Goal: Task Accomplishment & Management: Manage account settings

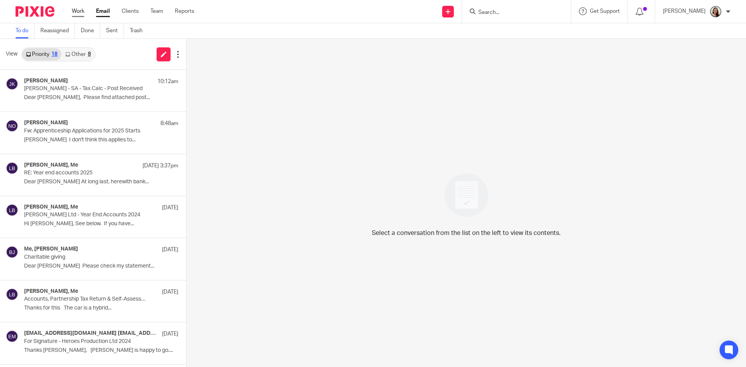
click at [82, 12] on link "Work" at bounding box center [78, 11] width 12 height 8
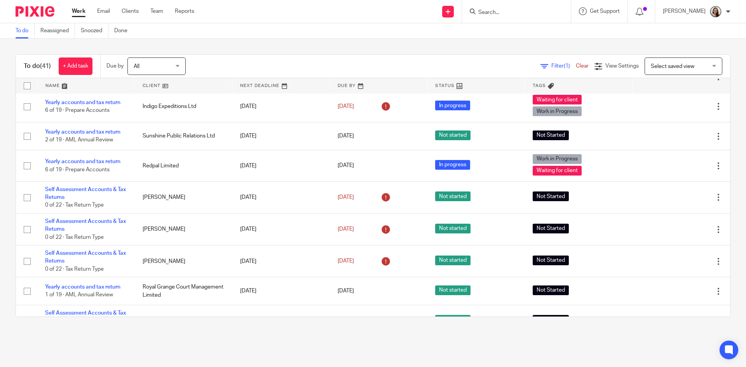
scroll to position [816, 0]
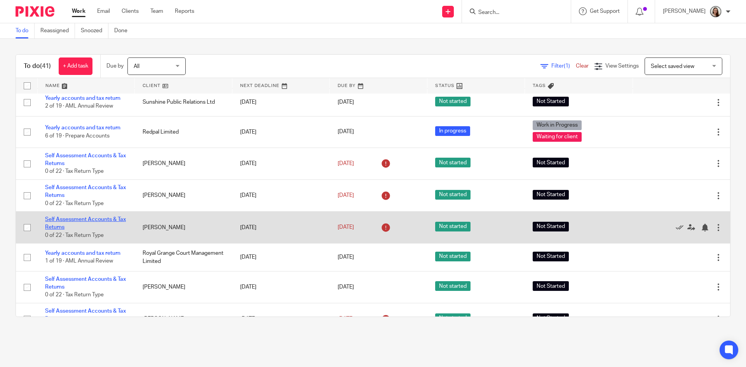
click at [100, 225] on link "Self Assessment Accounts & Tax Returns" at bounding box center [85, 223] width 81 height 13
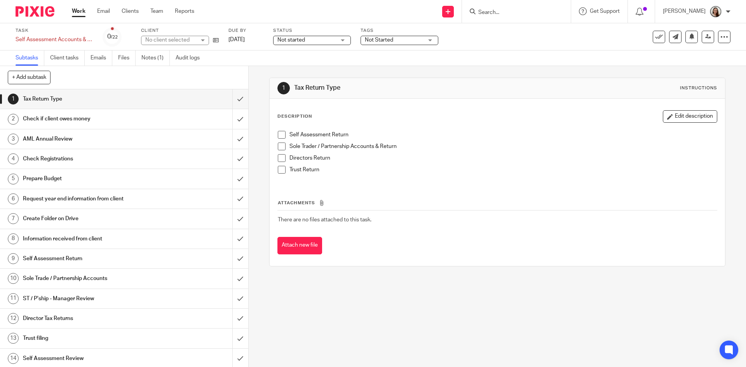
click at [294, 43] on div "Not started Not started" at bounding box center [312, 40] width 78 height 9
click at [293, 71] on li "In progress" at bounding box center [311, 69] width 77 height 16
click at [402, 32] on label "Tags" at bounding box center [399, 31] width 78 height 6
click at [400, 40] on span "Not Started" at bounding box center [394, 40] width 58 height 8
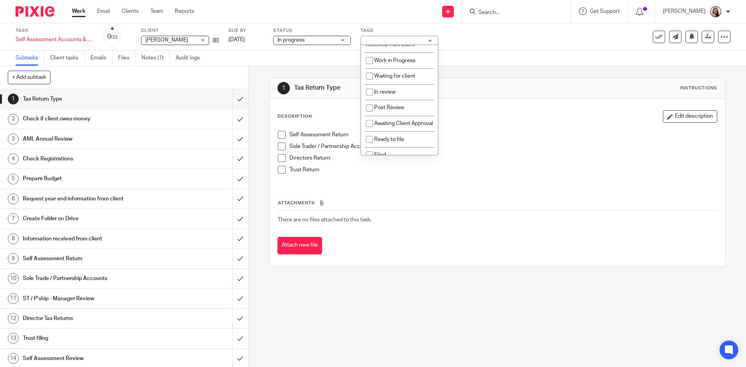
scroll to position [79, 0]
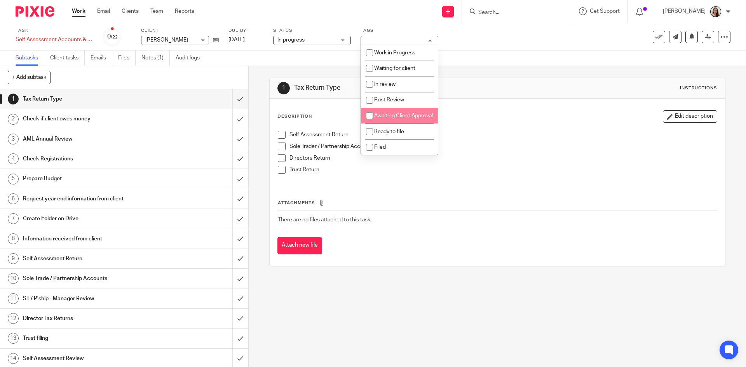
click at [407, 116] on li "Awaiting Client Approval" at bounding box center [399, 116] width 77 height 16
checkbox input "true"
click at [505, 65] on div "Subtasks Client tasks Emails Files Notes (1) Audit logs" at bounding box center [373, 58] width 746 height 16
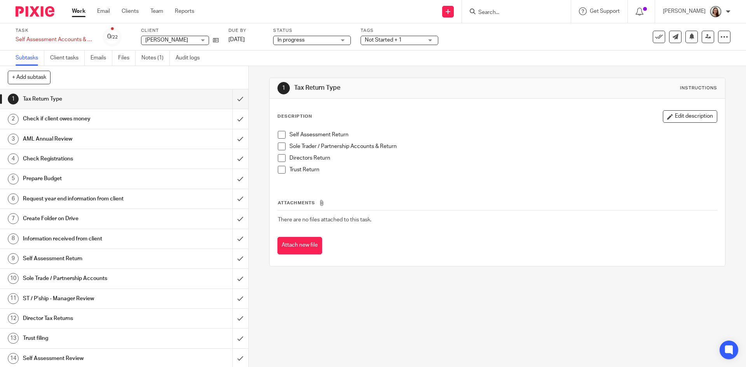
click at [379, 42] on span "Not Started + 1" at bounding box center [383, 39] width 37 height 5
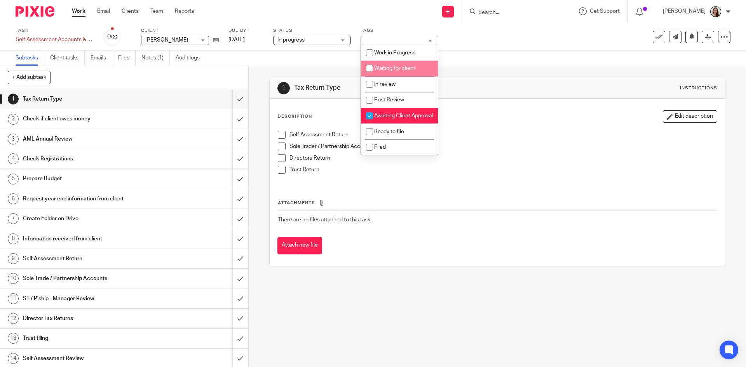
scroll to position [0, 0]
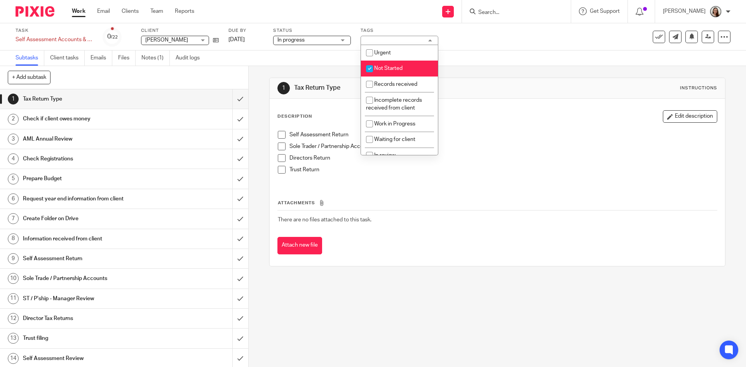
drag, startPoint x: 396, startPoint y: 70, endPoint x: 497, endPoint y: 43, distance: 104.5
click at [396, 69] on span "Not Started" at bounding box center [388, 68] width 28 height 5
checkbox input "false"
click at [497, 42] on div "Task Self Assessment Accounts & Tax Returns Save Self Assessment Accounts & Tax…" at bounding box center [313, 37] width 595 height 19
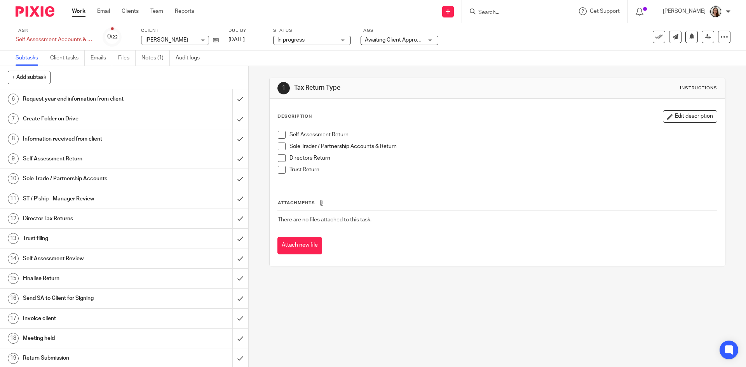
scroll to position [167, 0]
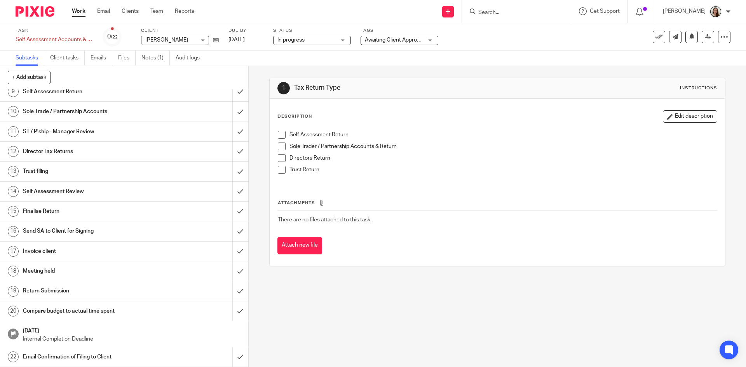
click at [195, 229] on div "Send SA to Client for Signing" at bounding box center [124, 231] width 202 height 12
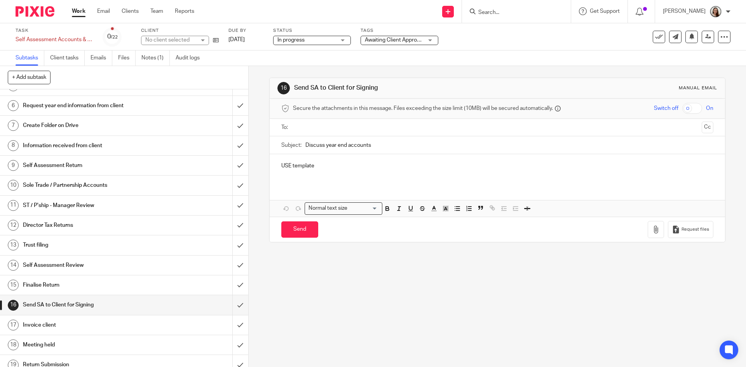
scroll to position [167, 0]
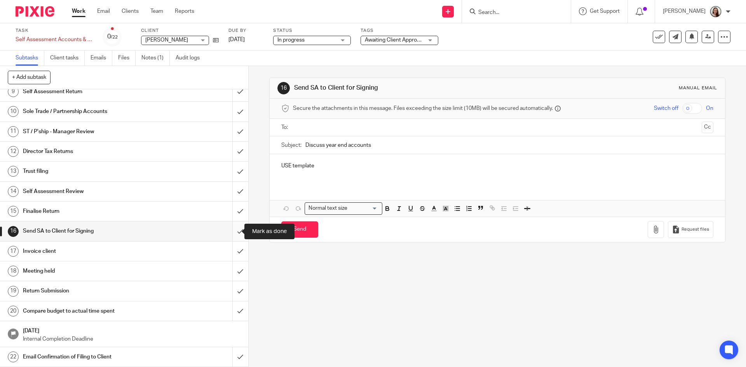
click at [233, 229] on input "submit" at bounding box center [124, 230] width 248 height 19
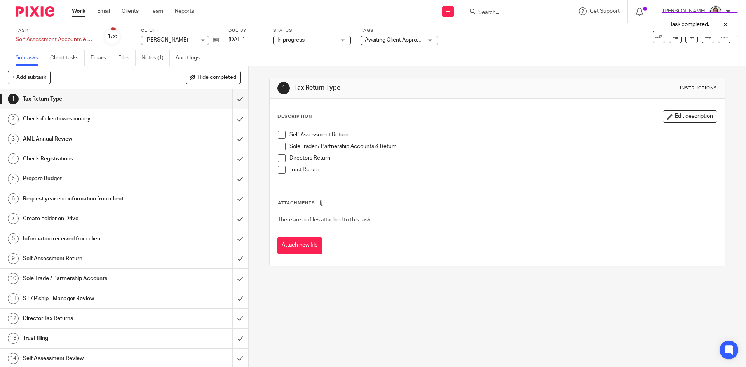
click at [78, 10] on link "Work" at bounding box center [79, 11] width 14 height 8
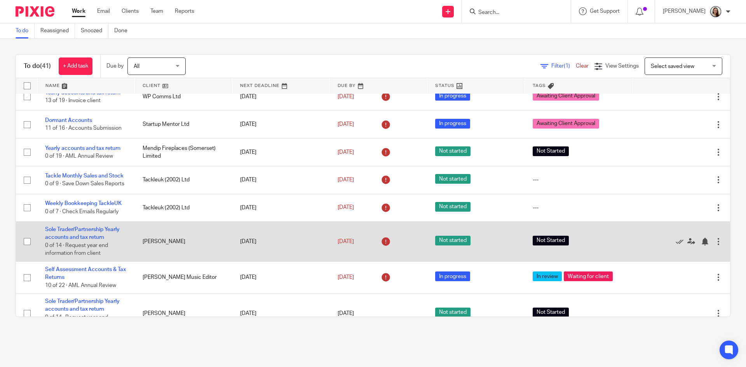
scroll to position [850, 0]
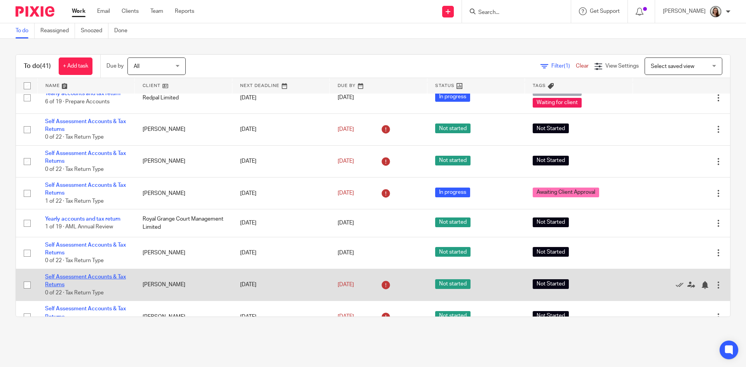
click at [91, 282] on link "Self Assessment Accounts & Tax Returns" at bounding box center [85, 280] width 81 height 13
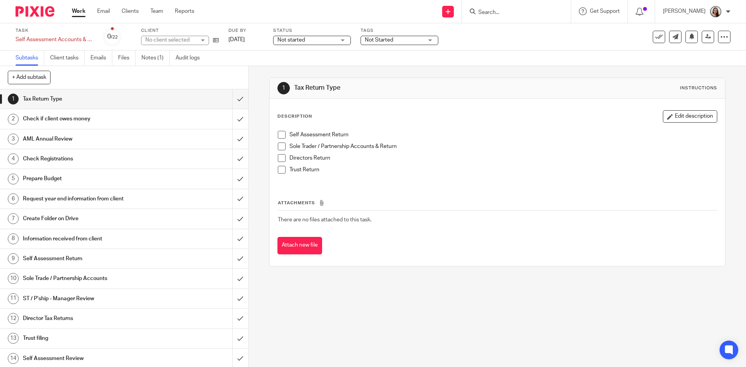
click at [346, 42] on div "Not started Not started" at bounding box center [312, 40] width 78 height 9
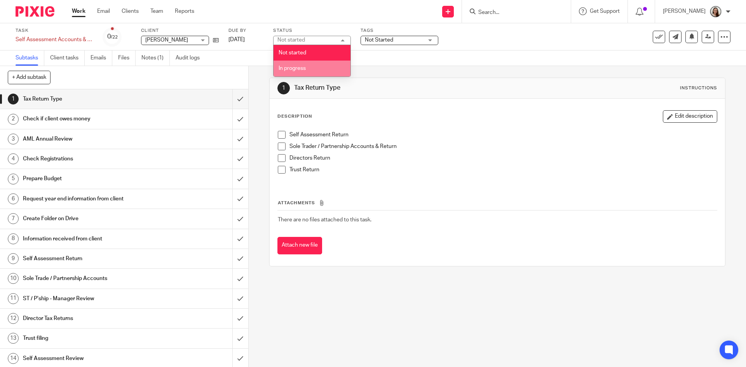
click at [324, 64] on li "In progress" at bounding box center [311, 69] width 77 height 16
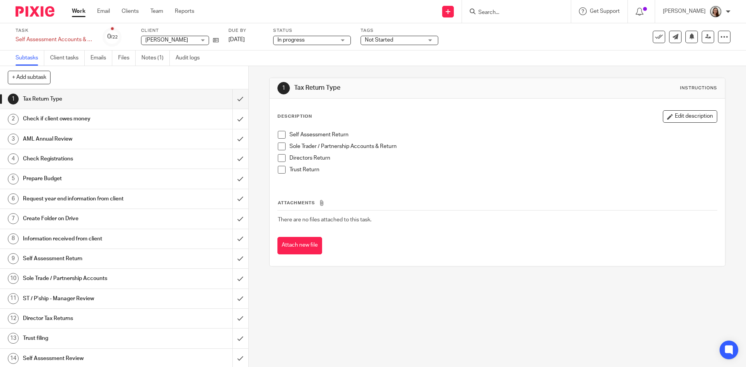
click at [389, 37] on span "Not Started" at bounding box center [394, 40] width 58 height 8
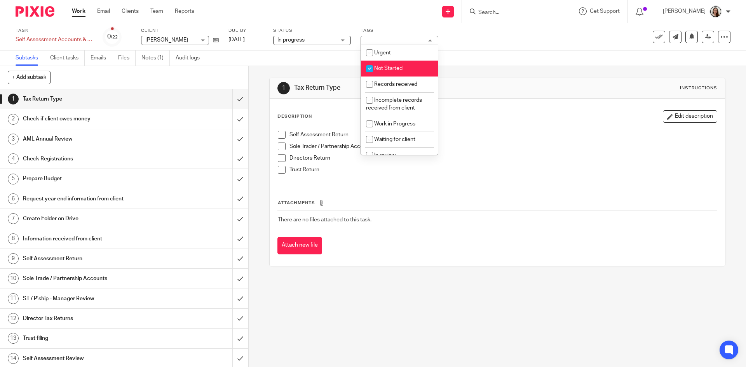
click at [398, 68] on span "Not Started" at bounding box center [388, 68] width 28 height 5
checkbox input "false"
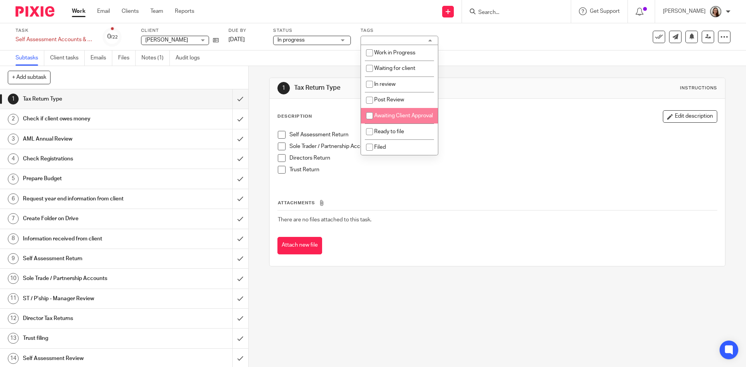
click at [401, 111] on li "Awaiting Client Approval" at bounding box center [399, 116] width 77 height 16
checkbox input "true"
click at [493, 74] on div "1 Tax Return Type Instructions Description Edit description Self Assessment Ret…" at bounding box center [497, 172] width 456 height 212
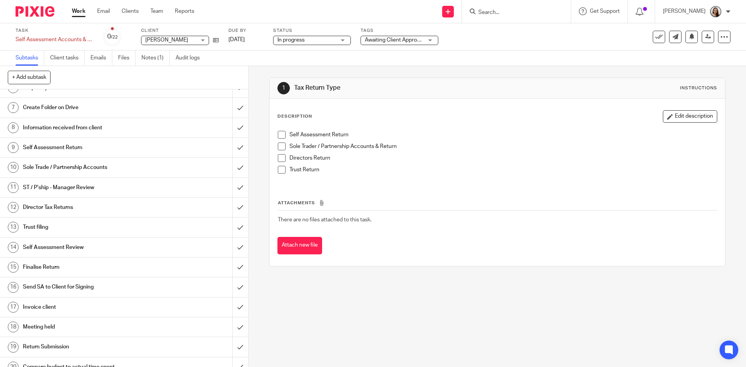
scroll to position [167, 0]
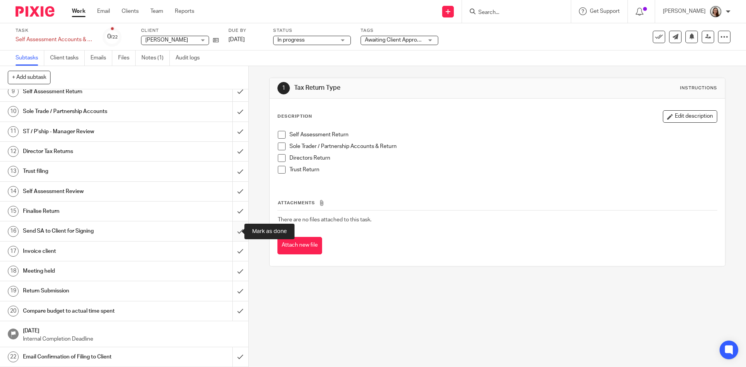
click at [232, 231] on input "submit" at bounding box center [124, 230] width 248 height 19
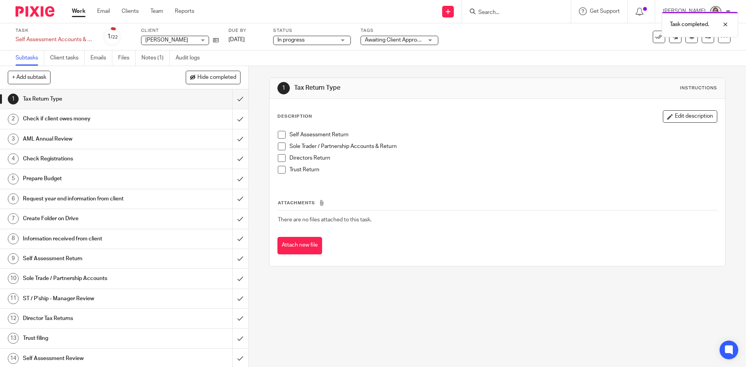
drag, startPoint x: 78, startPoint y: 15, endPoint x: 263, endPoint y: 233, distance: 285.5
click at [78, 14] on link "Work" at bounding box center [79, 11] width 14 height 8
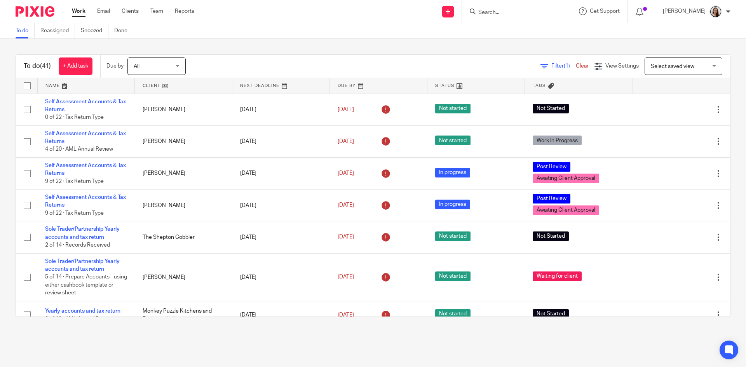
click at [507, 8] on form at bounding box center [518, 12] width 83 height 10
click at [521, 13] on input "Search" at bounding box center [512, 12] width 70 height 7
type input "turner"
click at [526, 30] on link at bounding box center [541, 33] width 131 height 18
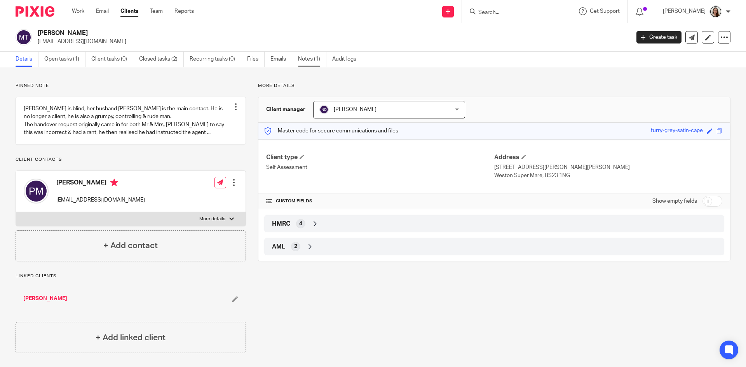
click at [311, 59] on link "Notes (1)" at bounding box center [312, 59] width 28 height 15
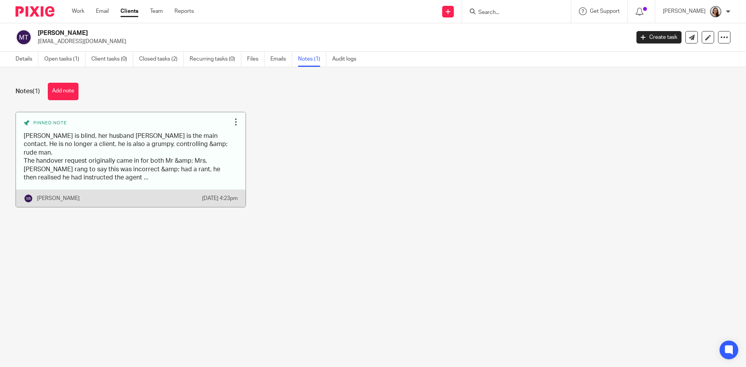
click at [157, 170] on link at bounding box center [131, 159] width 230 height 95
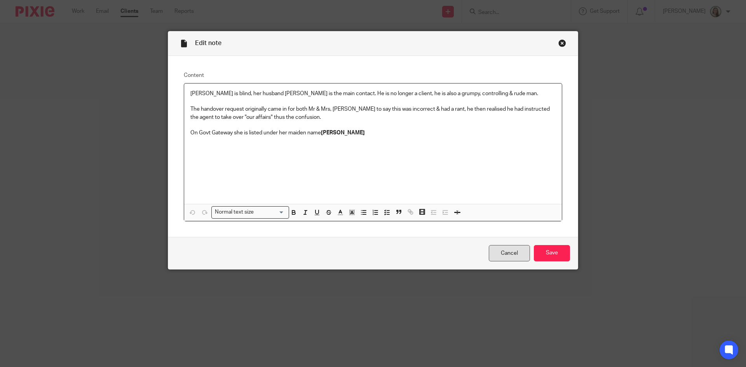
drag, startPoint x: 505, startPoint y: 249, endPoint x: 498, endPoint y: 250, distance: 7.0
click at [505, 249] on link "Cancel" at bounding box center [509, 253] width 41 height 17
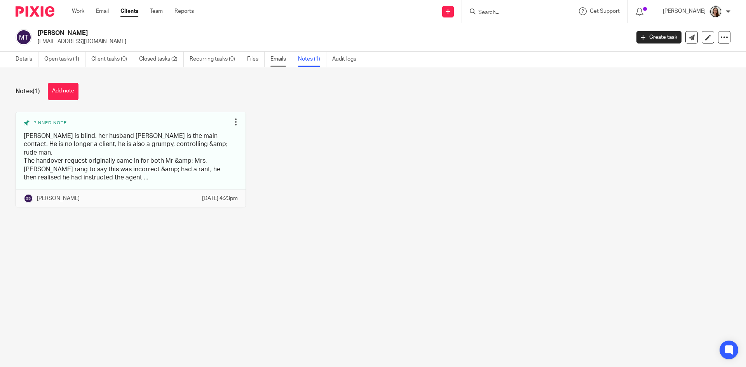
click at [274, 63] on link "Emails" at bounding box center [281, 59] width 22 height 15
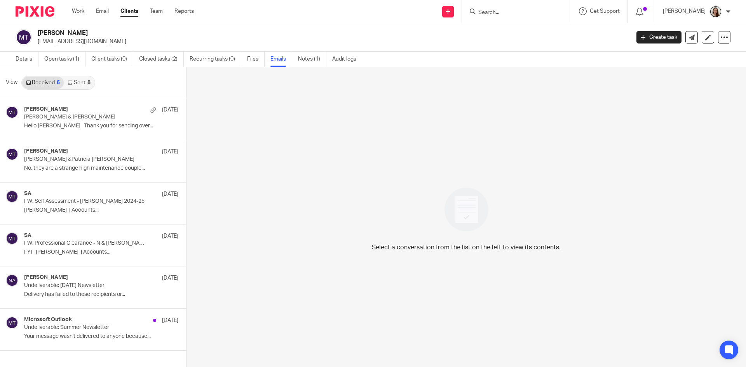
click at [85, 79] on link "Sent 8" at bounding box center [79, 83] width 30 height 12
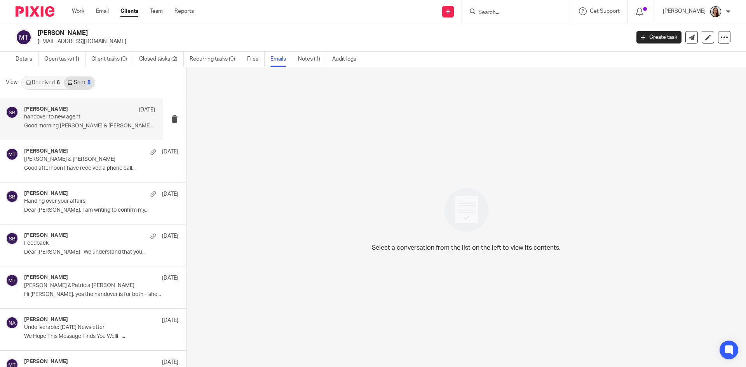
click at [79, 122] on div "Sonia Bird 11 Sep handover to new agent Good morning Patricia & Neil Just a qui…" at bounding box center [89, 119] width 131 height 26
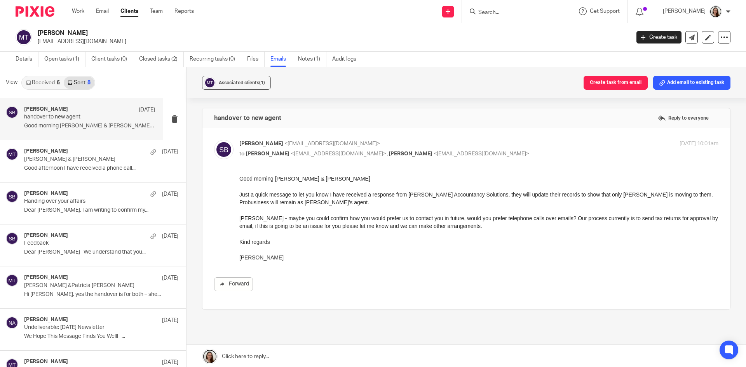
drag, startPoint x: 78, startPoint y: 13, endPoint x: 86, endPoint y: 13, distance: 7.8
click at [78, 13] on link "Work" at bounding box center [78, 11] width 12 height 8
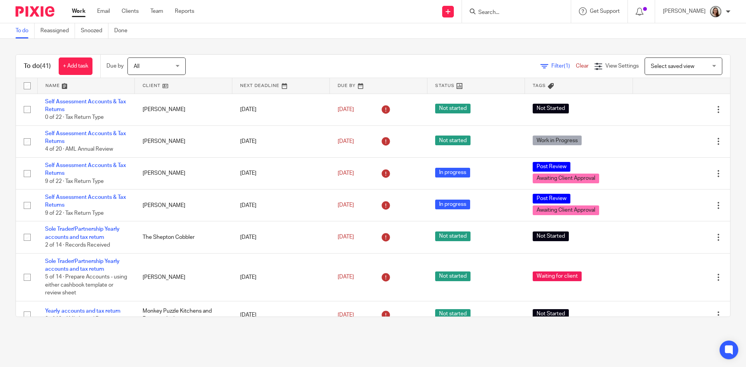
drag, startPoint x: 539, startPoint y: 18, endPoint x: 535, endPoint y: 13, distance: 6.1
click at [539, 18] on div at bounding box center [516, 11] width 109 height 23
click at [534, 12] on input "Search" at bounding box center [512, 12] width 70 height 7
drag, startPoint x: 526, startPoint y: 13, endPoint x: 491, endPoint y: 10, distance: 35.1
click at [503, 13] on input "sunsh" at bounding box center [512, 12] width 70 height 7
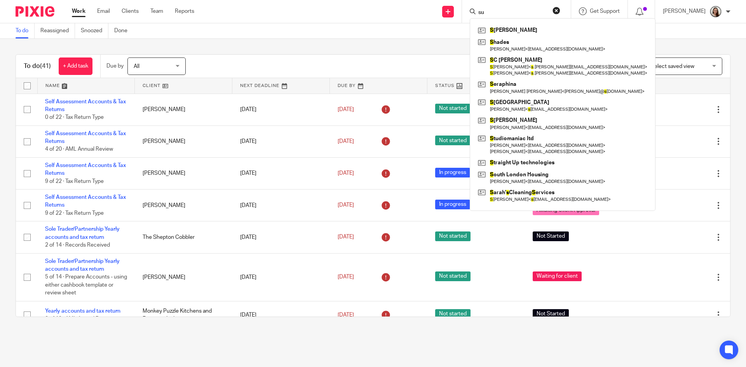
type input "s"
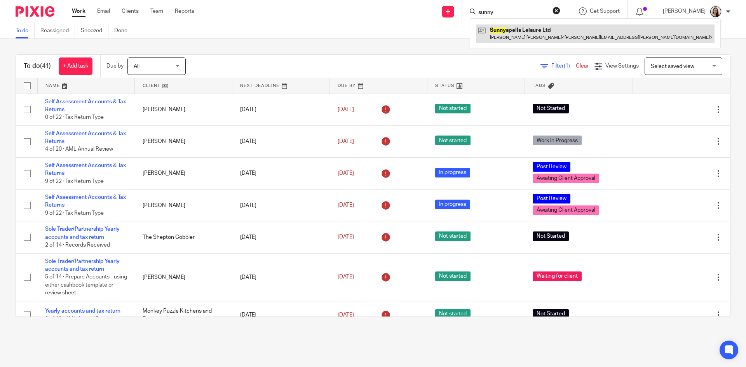
type input "sunny"
click at [514, 33] on link at bounding box center [595, 33] width 238 height 18
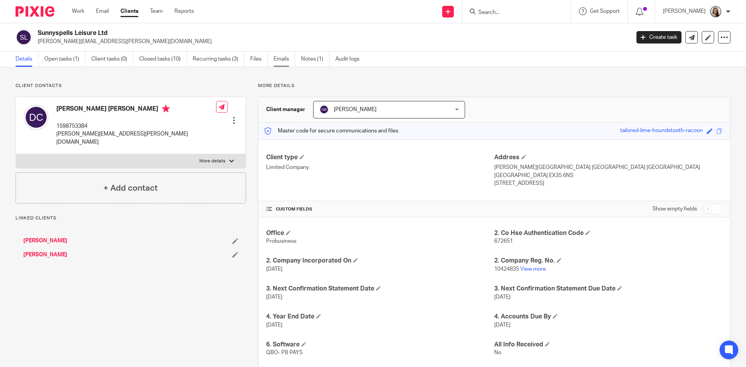
click at [279, 62] on link "Emails" at bounding box center [284, 59] width 22 height 15
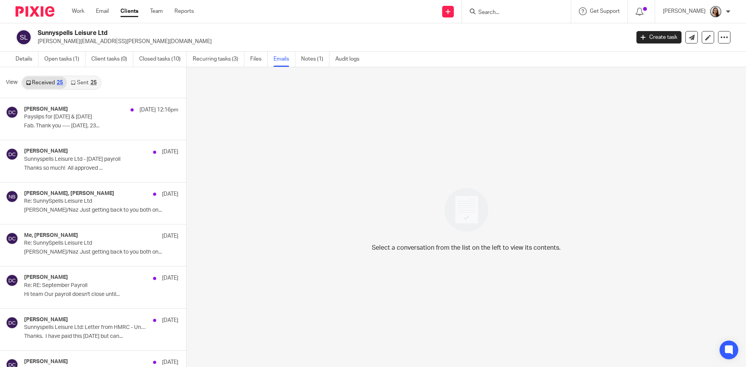
click at [97, 78] on link "Sent 25" at bounding box center [83, 83] width 33 height 12
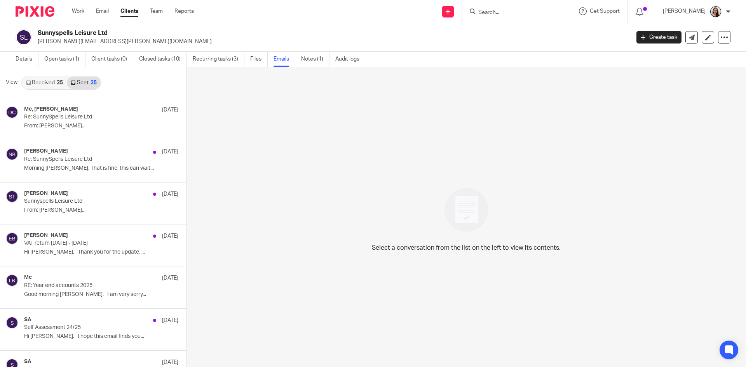
scroll to position [1, 0]
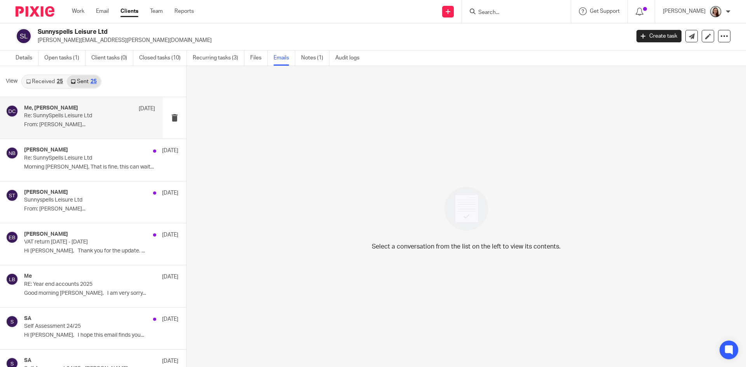
click at [113, 118] on p "Re: SunnySpells Leisure Ltd" at bounding box center [76, 116] width 105 height 7
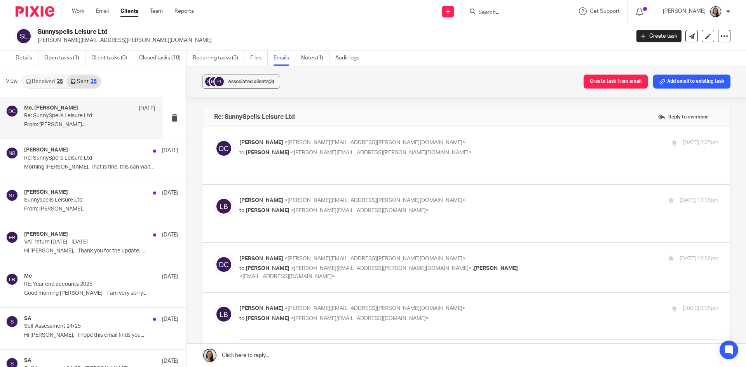
scroll to position [0, 0]
click at [508, 9] on input "Search" at bounding box center [512, 12] width 70 height 7
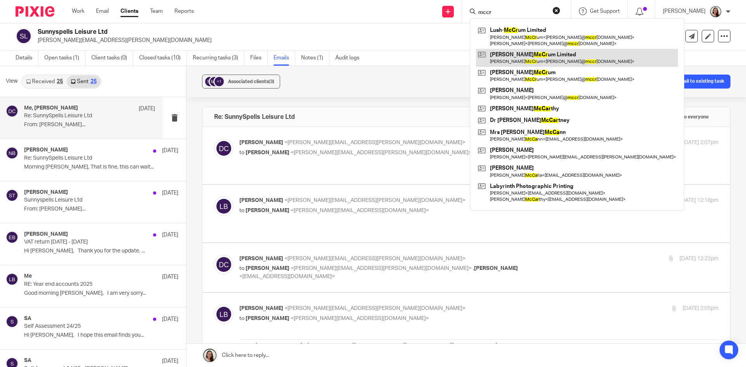
type input "mccr"
click at [549, 58] on link at bounding box center [577, 58] width 202 height 18
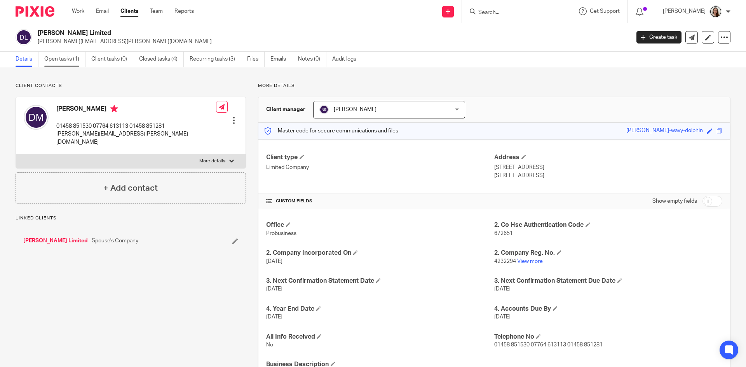
click at [77, 61] on link "Open tasks (1)" at bounding box center [64, 59] width 41 height 15
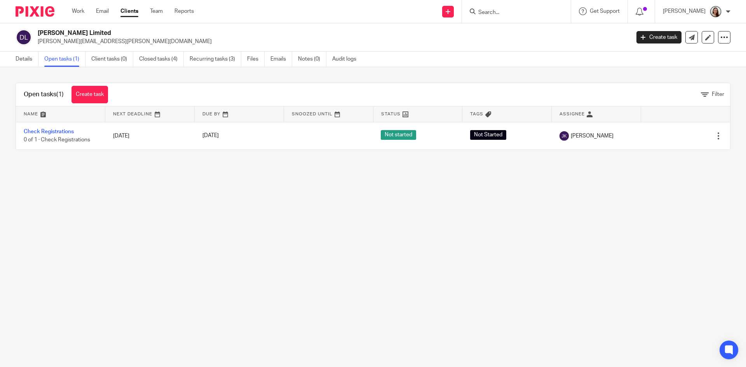
click at [510, 14] on input "Search" at bounding box center [512, 12] width 70 height 7
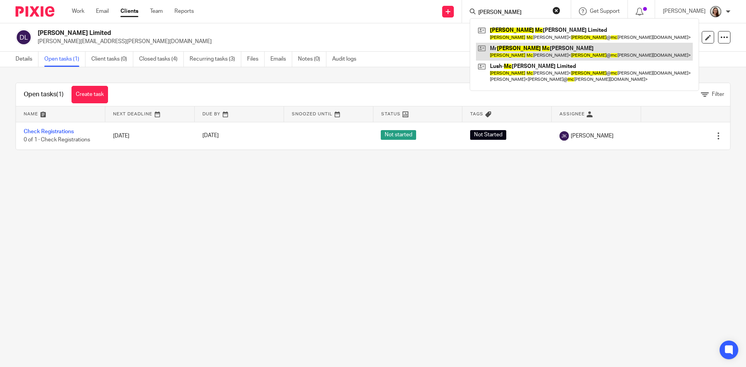
type input "[PERSON_NAME]"
click at [525, 55] on link at bounding box center [584, 52] width 217 height 18
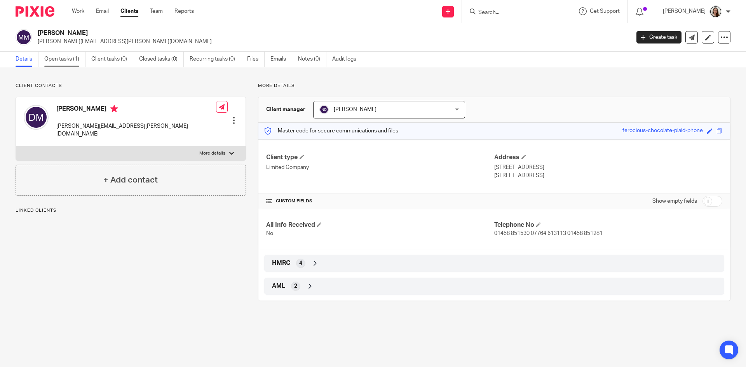
click at [70, 57] on link "Open tasks (1)" at bounding box center [64, 59] width 41 height 15
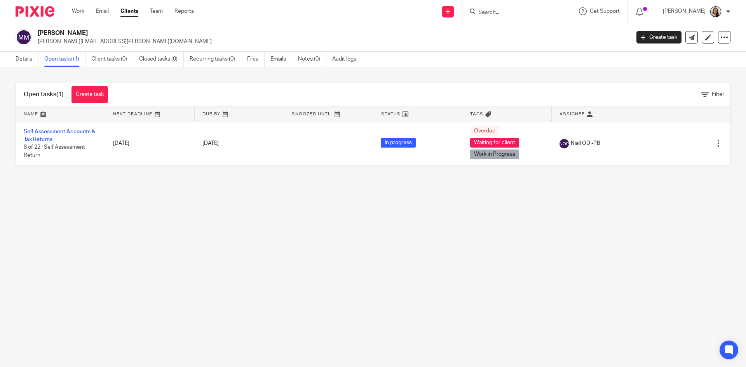
click at [513, 10] on input "Search" at bounding box center [512, 12] width 70 height 7
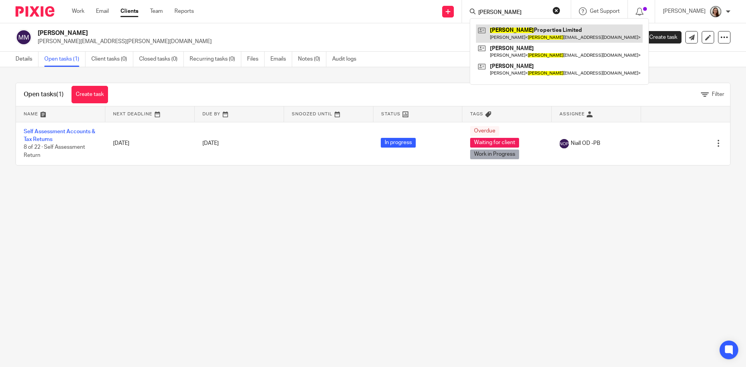
type input "[PERSON_NAME]"
click at [524, 33] on link at bounding box center [559, 33] width 167 height 18
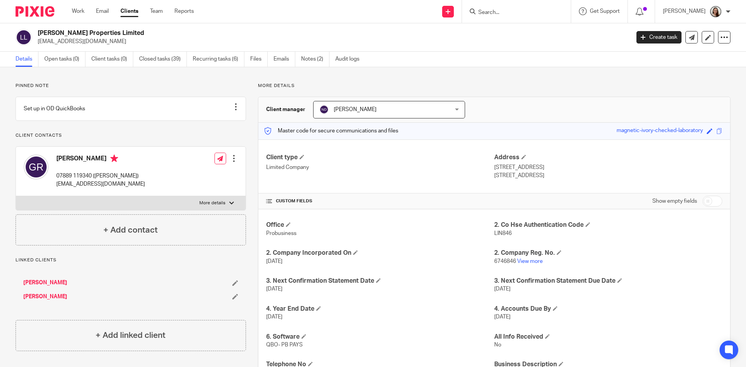
click at [526, 9] on form at bounding box center [518, 12] width 83 height 10
click at [523, 6] on div at bounding box center [516, 11] width 109 height 23
click at [518, 10] on input "Search" at bounding box center [512, 12] width 70 height 7
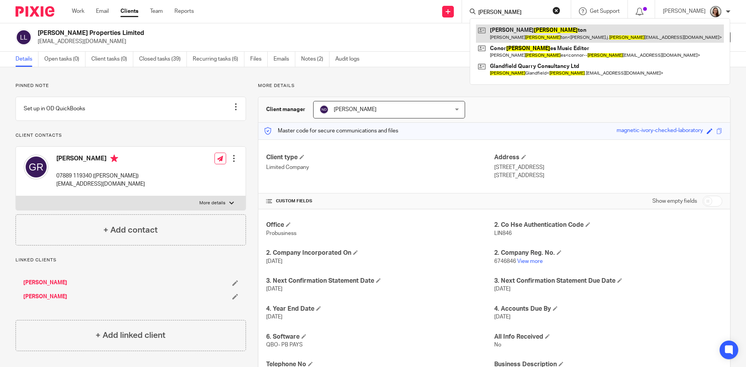
type input "hough"
click at [531, 35] on link at bounding box center [600, 33] width 248 height 18
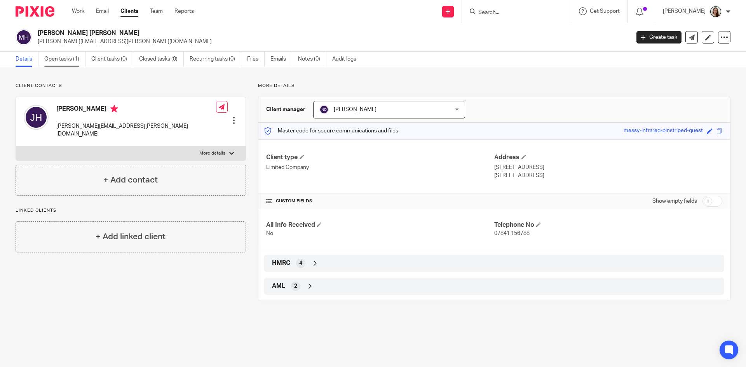
click at [62, 58] on link "Open tasks (1)" at bounding box center [64, 59] width 41 height 15
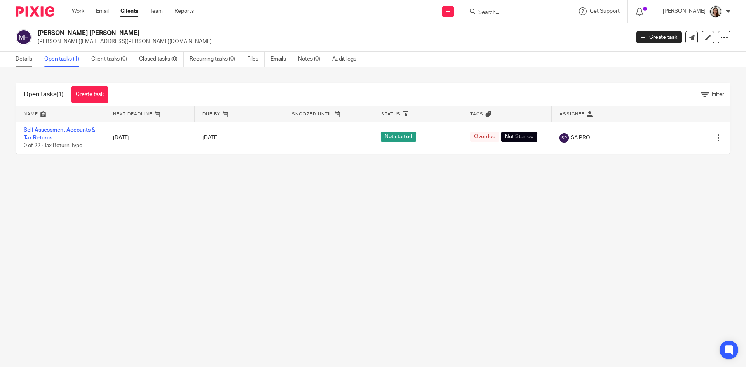
click at [29, 62] on link "Details" at bounding box center [27, 59] width 23 height 15
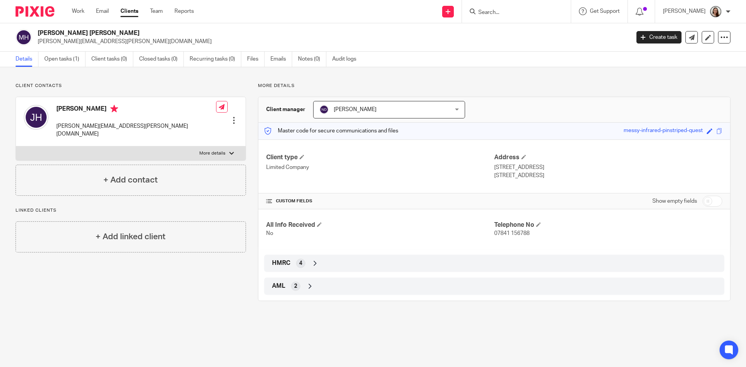
click at [525, 14] on input "Search" at bounding box center [512, 12] width 70 height 7
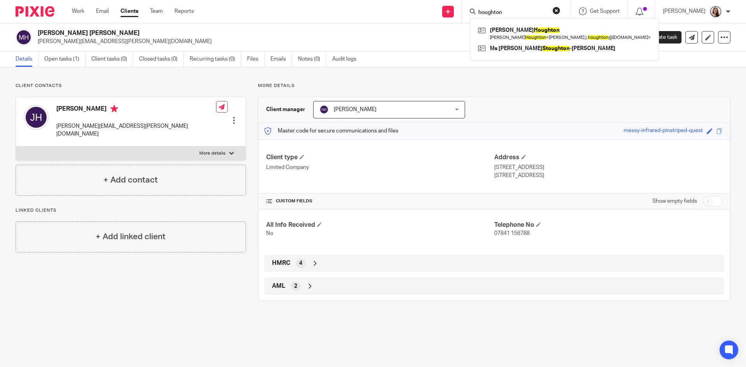
type input "houghton"
click at [100, 14] on link "Email" at bounding box center [102, 11] width 13 height 8
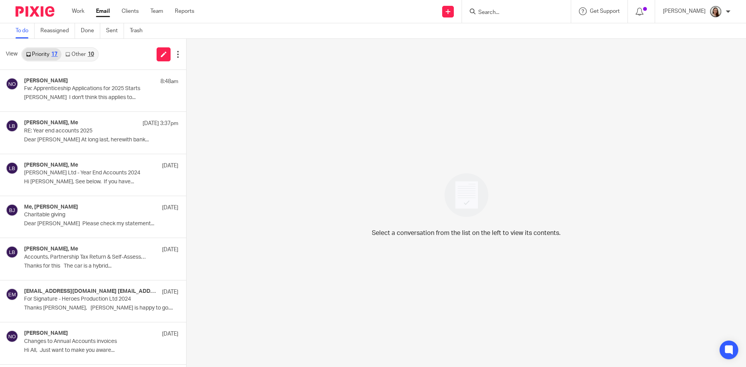
click at [96, 52] on link "Other 10" at bounding box center [79, 54] width 36 height 12
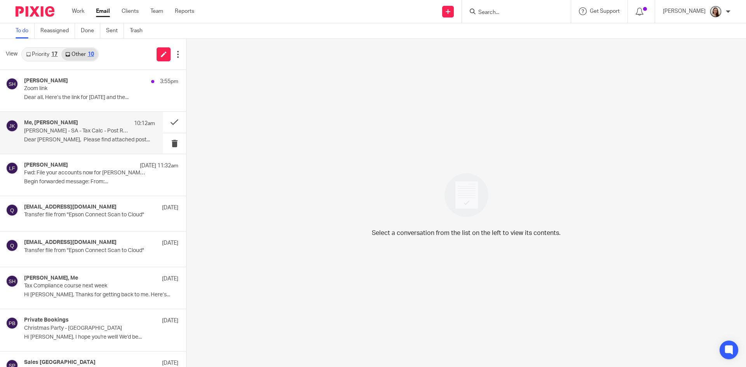
click at [82, 129] on p "John Read - SA - Tax Calc - Post Received" at bounding box center [76, 131] width 105 height 7
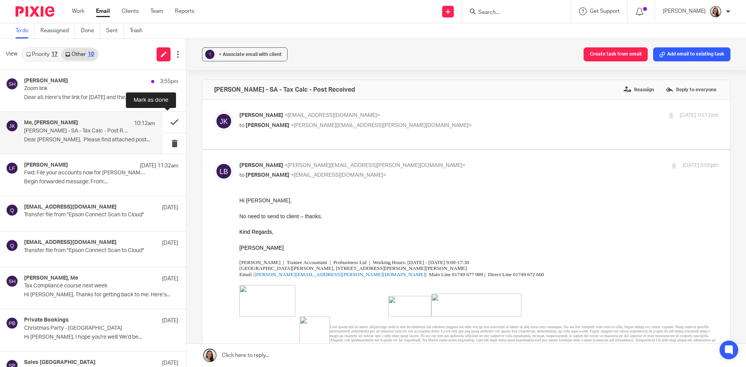
click at [163, 123] on button at bounding box center [174, 122] width 23 height 21
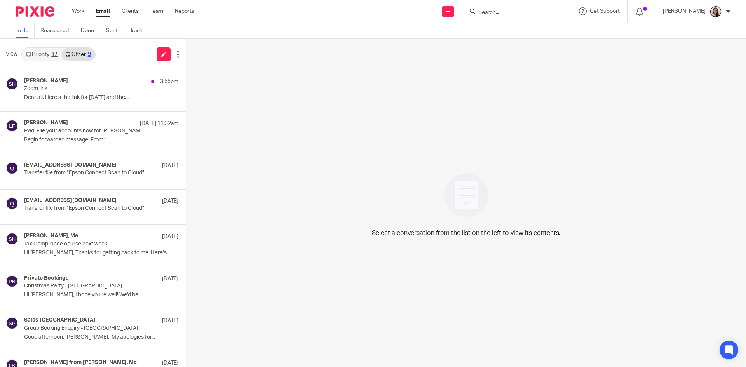
click at [54, 52] on div "17" at bounding box center [54, 54] width 6 height 5
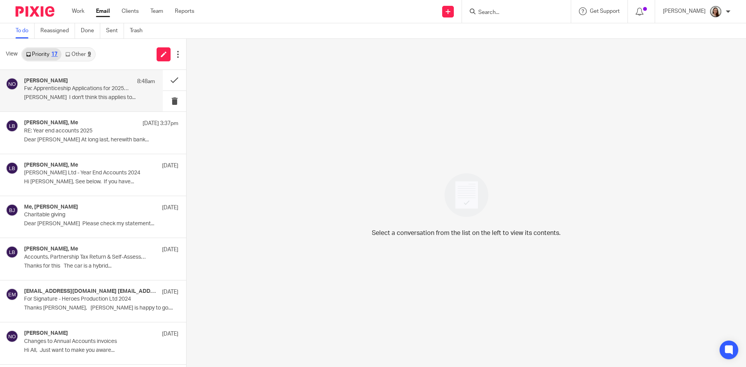
click at [83, 103] on div "Niall O'Driscoll 8:48am Fw: Apprenticeship Applications for 2025 Starts Lory I …" at bounding box center [89, 91] width 131 height 26
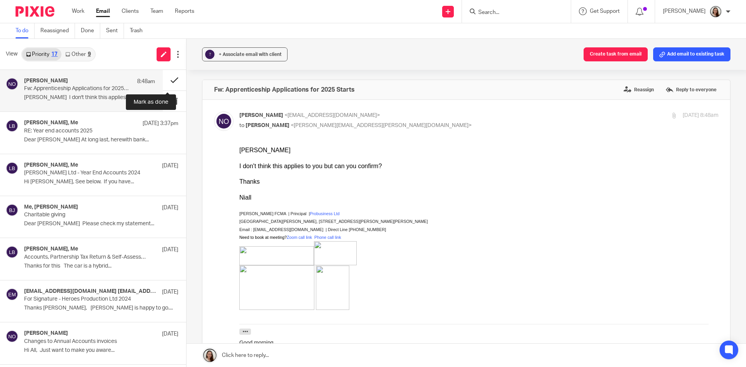
drag, startPoint x: 164, startPoint y: 80, endPoint x: 167, endPoint y: 87, distance: 8.2
click at [164, 80] on button at bounding box center [174, 80] width 23 height 21
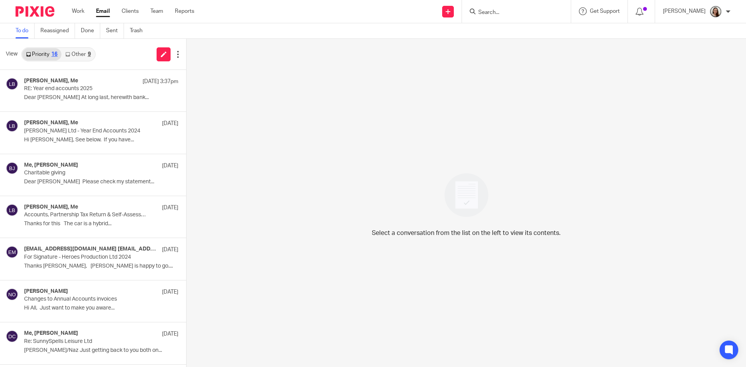
click at [76, 60] on link "Other 9" at bounding box center [77, 54] width 33 height 12
click at [76, 56] on link "Other 9" at bounding box center [77, 54] width 33 height 12
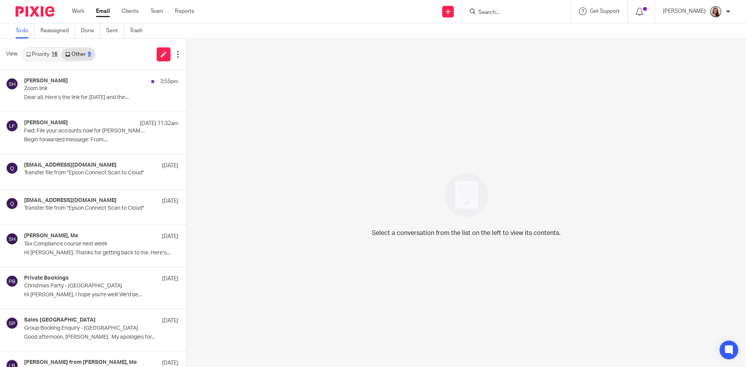
click at [45, 53] on link "Priority 16" at bounding box center [41, 54] width 39 height 12
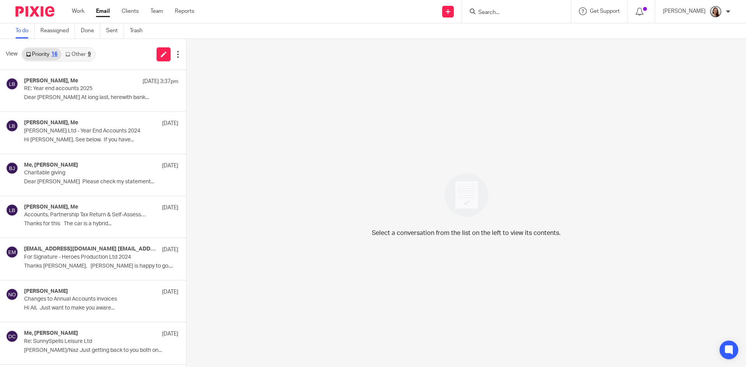
click at [83, 58] on link "Other 9" at bounding box center [77, 54] width 33 height 12
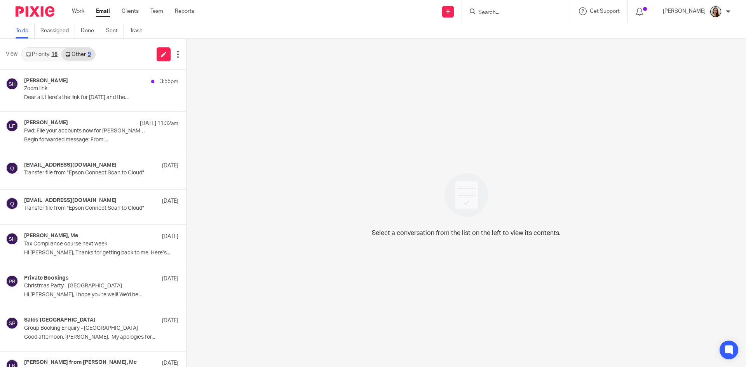
click at [40, 54] on link "Priority 16" at bounding box center [41, 54] width 39 height 12
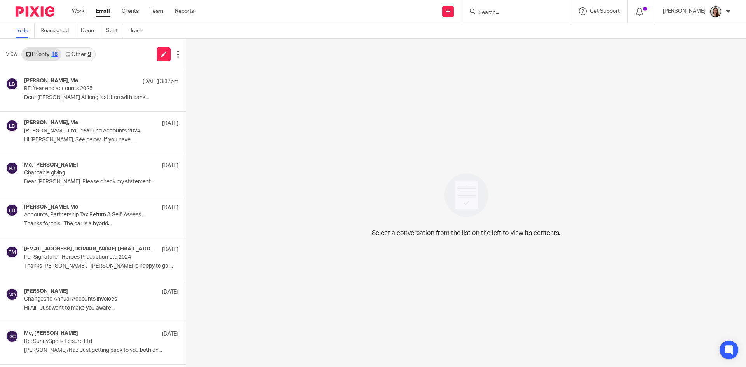
click at [113, 59] on div "View Priority 16 Other 9" at bounding box center [93, 54] width 186 height 31
click at [86, 54] on link "Other 9" at bounding box center [77, 54] width 33 height 12
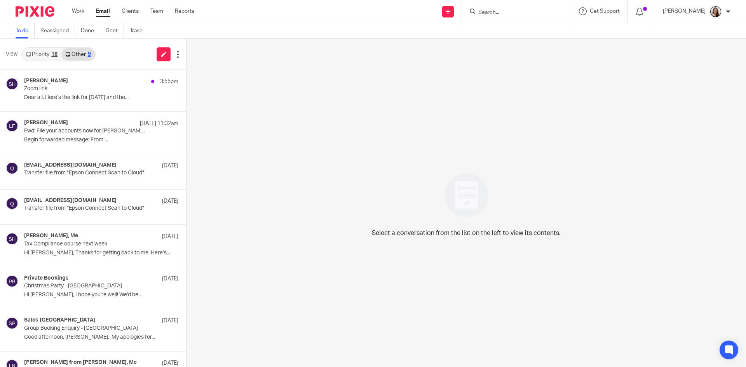
click at [48, 57] on link "Priority 16" at bounding box center [41, 54] width 39 height 12
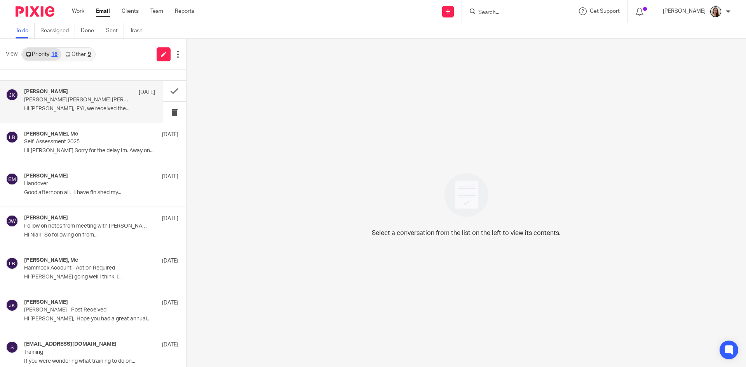
scroll to position [376, 0]
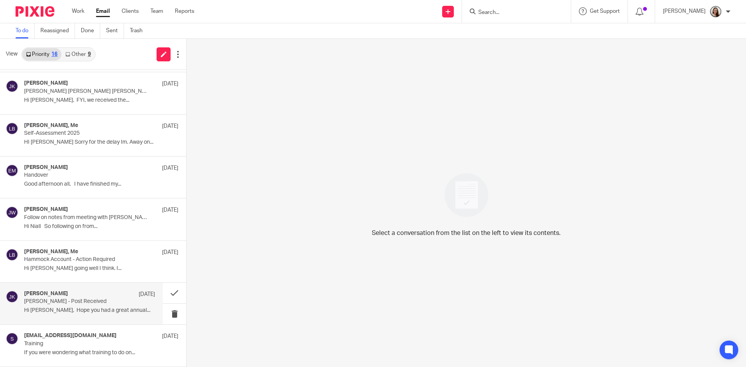
click at [59, 294] on h4 "[PERSON_NAME]" at bounding box center [46, 293] width 44 height 7
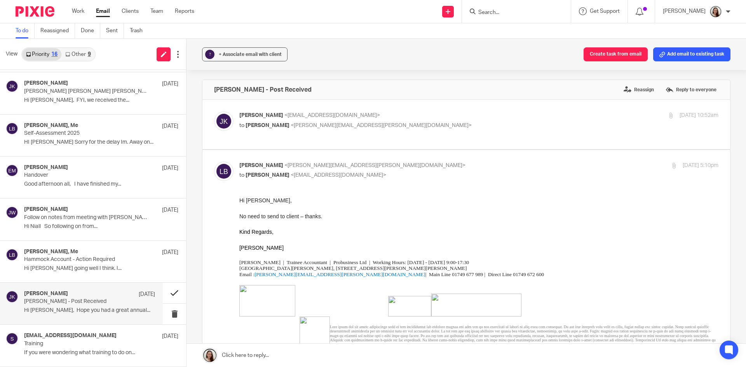
scroll to position [0, 0]
click at [167, 295] on button at bounding box center [174, 293] width 23 height 21
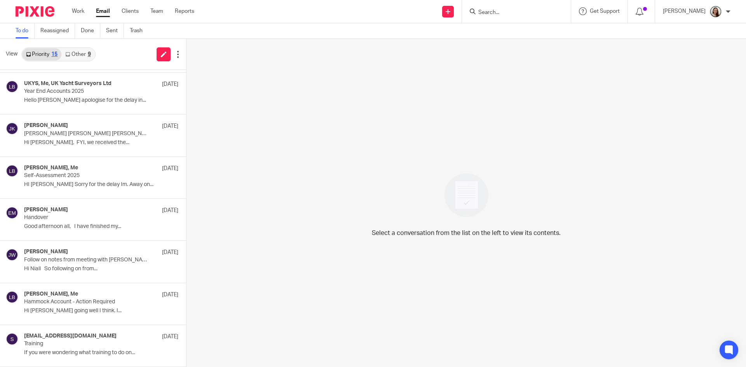
scroll to position [333, 0]
click at [511, 14] on input "Search" at bounding box center [512, 12] width 70 height 7
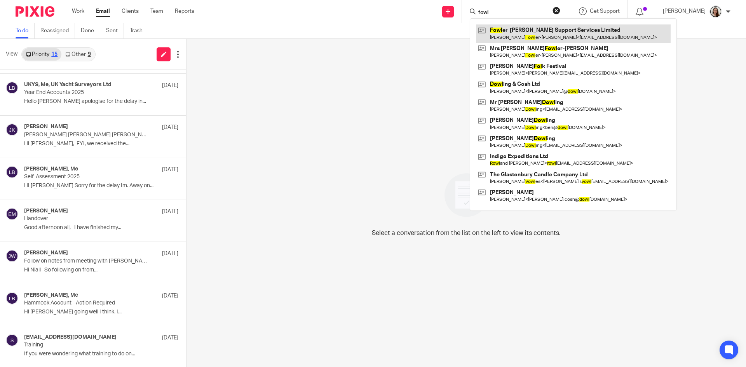
type input "fowl"
click at [534, 32] on link at bounding box center [573, 33] width 195 height 18
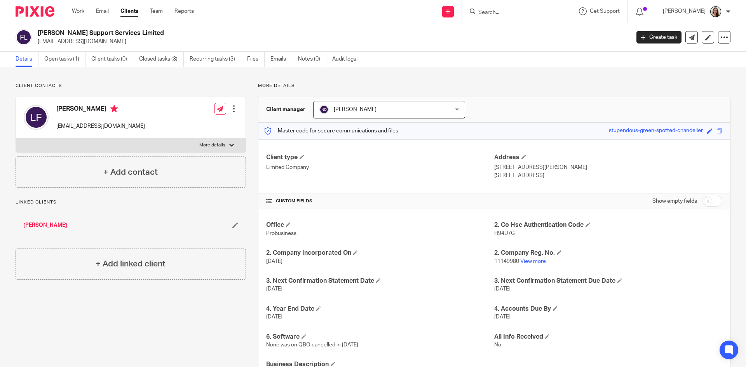
drag, startPoint x: 66, startPoint y: 59, endPoint x: 78, endPoint y: 83, distance: 26.8
click at [66, 59] on link "Open tasks (1)" at bounding box center [64, 59] width 41 height 15
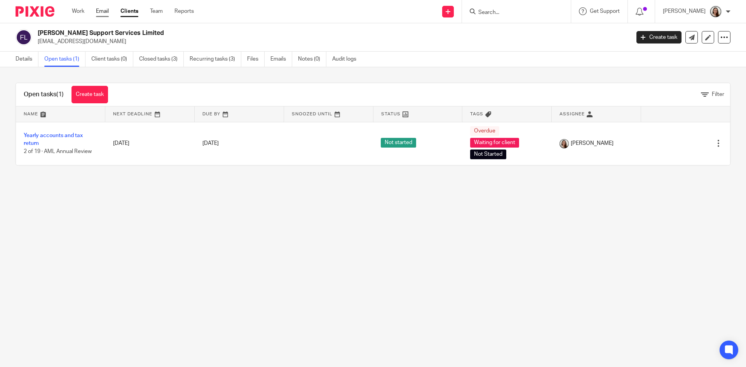
click at [103, 9] on link "Email" at bounding box center [102, 11] width 13 height 8
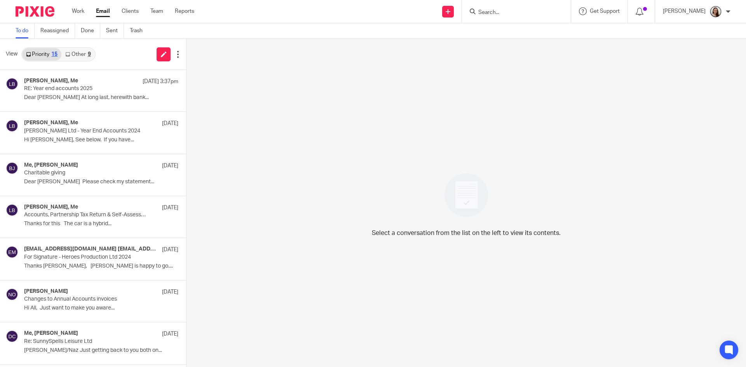
scroll to position [334, 0]
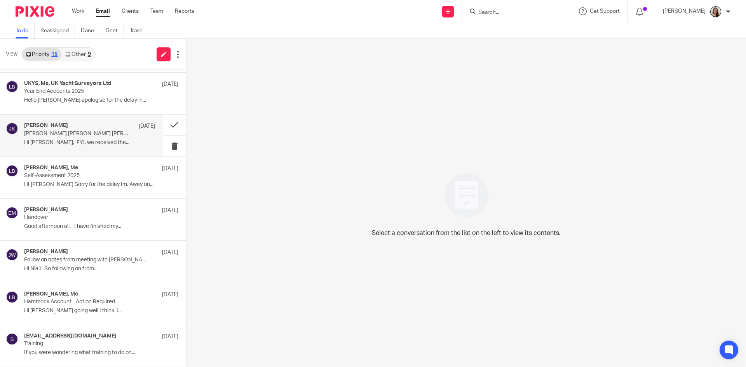
click at [71, 140] on p "Hi [PERSON_NAME], FYI, we received the..." at bounding box center [89, 142] width 131 height 7
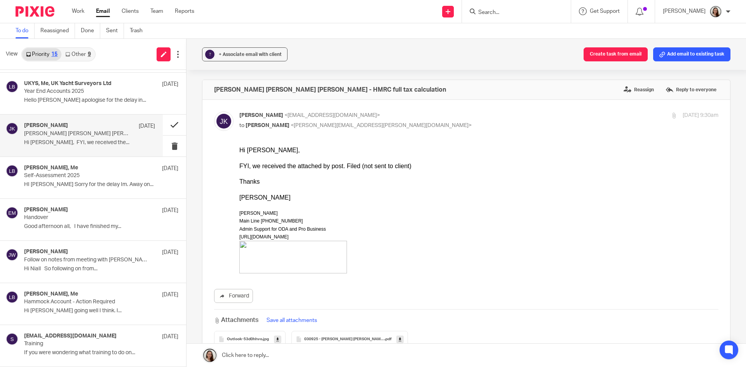
scroll to position [0, 0]
click at [167, 125] on button at bounding box center [174, 125] width 23 height 21
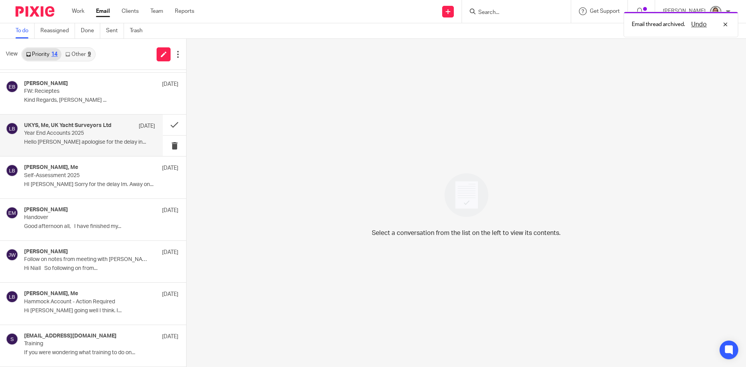
scroll to position [292, 0]
click at [87, 54] on link "Other 9" at bounding box center [77, 54] width 33 height 12
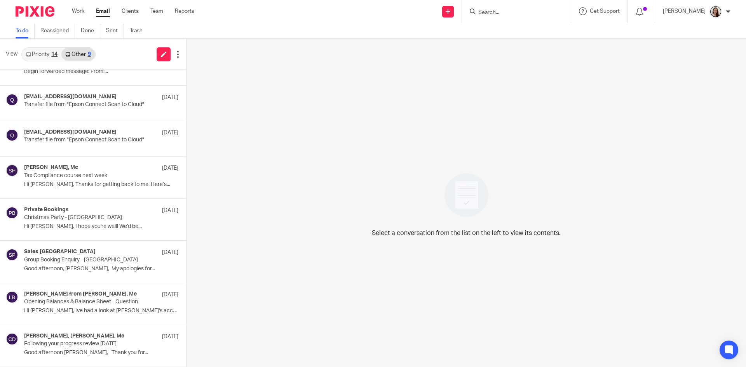
scroll to position [0, 0]
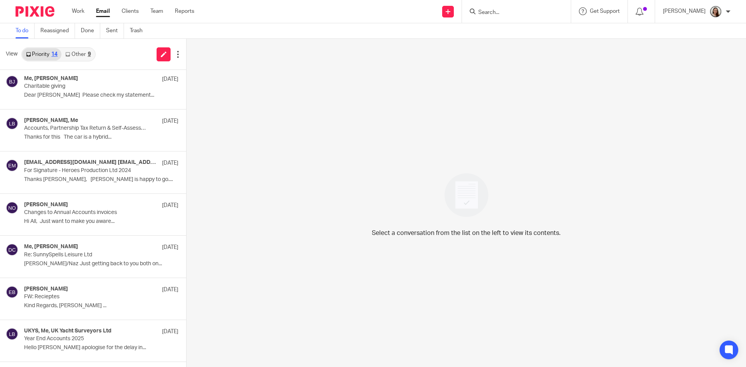
scroll to position [292, 0]
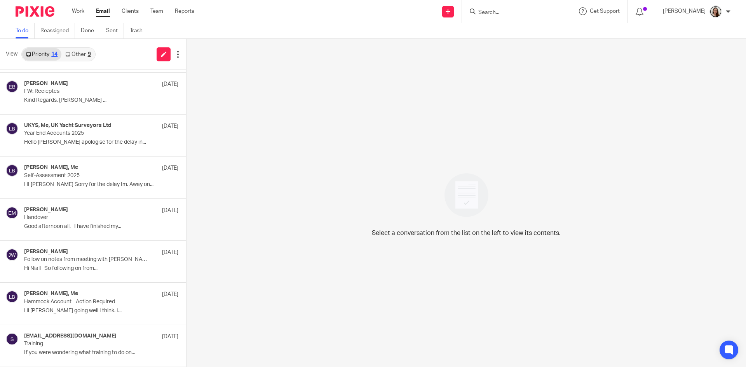
click at [78, 58] on link "Other 9" at bounding box center [77, 54] width 33 height 12
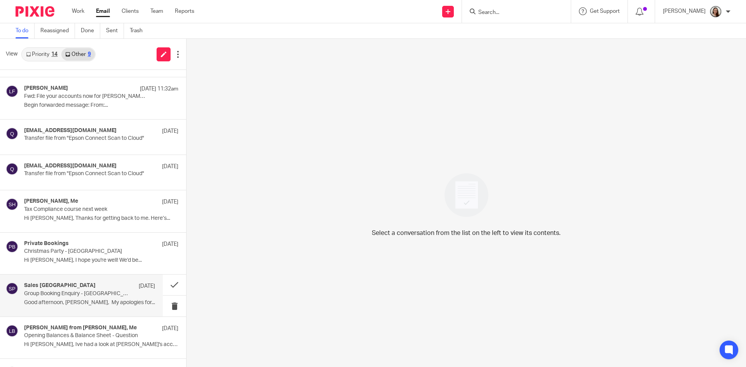
scroll to position [68, 0]
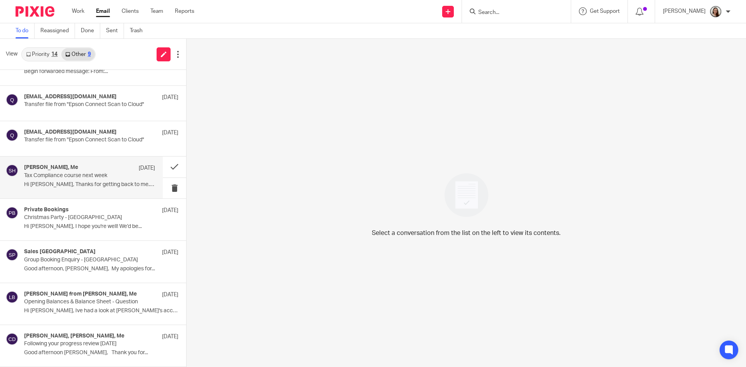
click at [72, 177] on p "Tax Compliance course next week" at bounding box center [76, 175] width 105 height 7
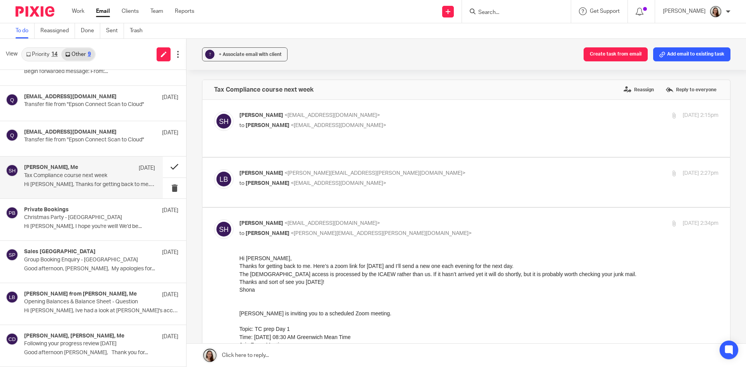
scroll to position [0, 0]
click at [167, 166] on button at bounding box center [174, 167] width 23 height 21
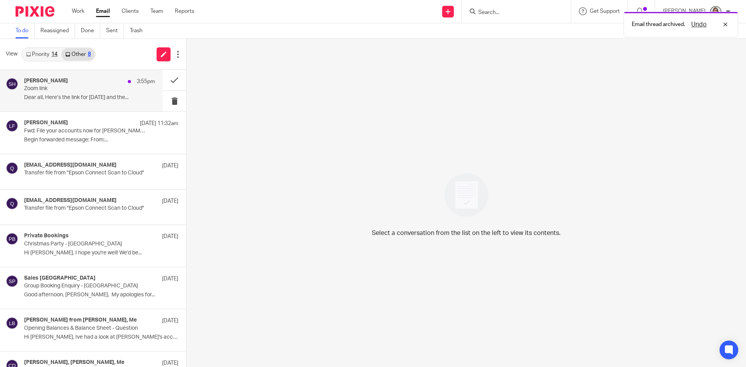
click at [53, 81] on h4 "[PERSON_NAME]" at bounding box center [46, 81] width 44 height 7
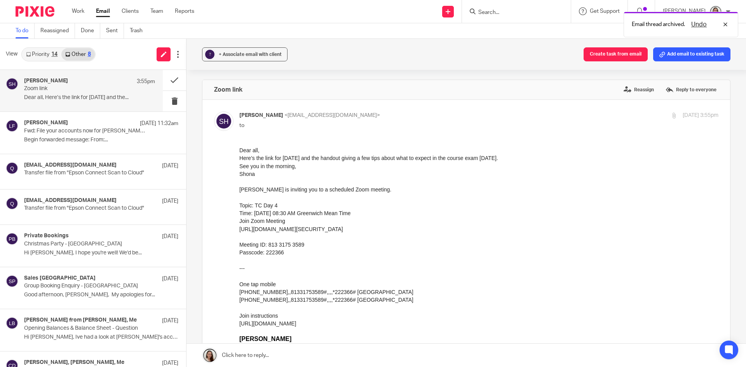
click at [41, 52] on link "Priority 14" at bounding box center [41, 54] width 39 height 12
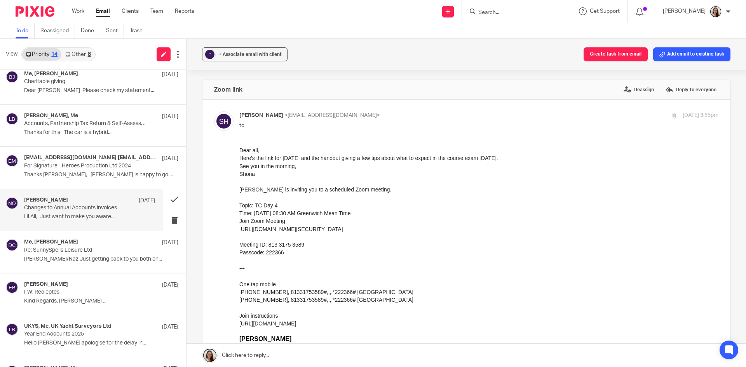
scroll to position [78, 0]
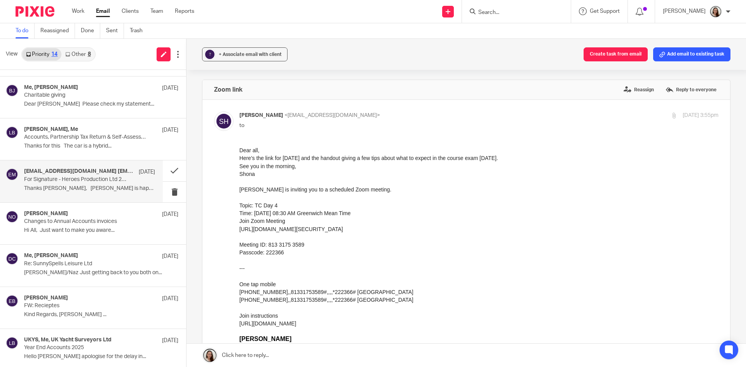
click at [97, 185] on p "Thanks [PERSON_NAME], [PERSON_NAME] is happy to go...." at bounding box center [89, 188] width 131 height 7
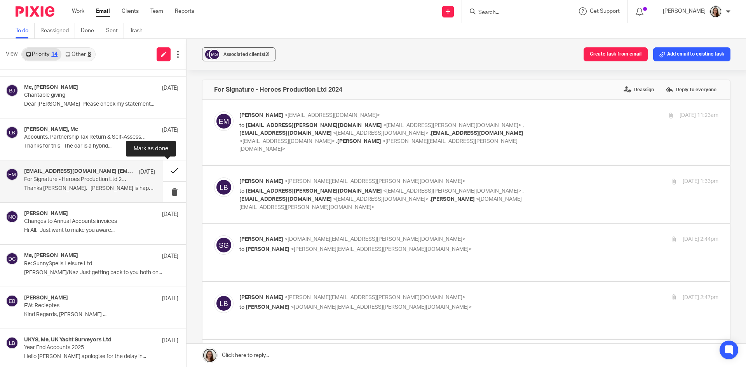
click at [170, 171] on button at bounding box center [174, 170] width 23 height 21
